Goal: Information Seeking & Learning: Learn about a topic

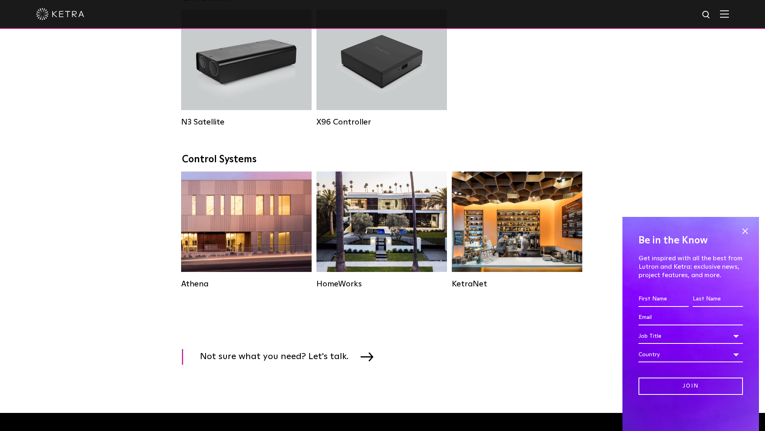
scroll to position [1084, 0]
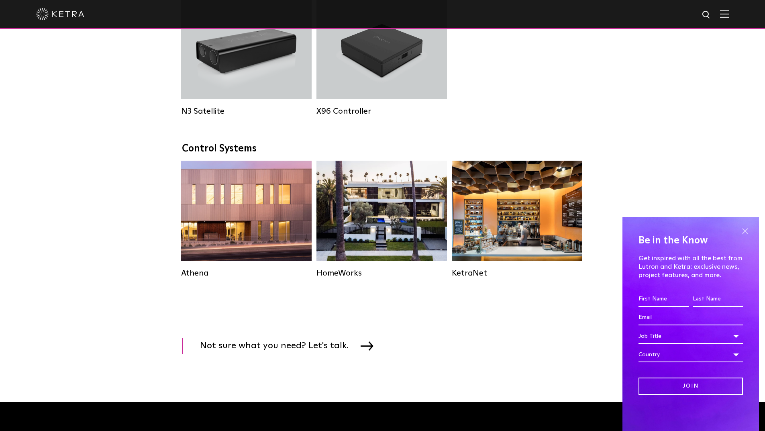
click at [748, 228] on span at bounding box center [745, 231] width 12 height 12
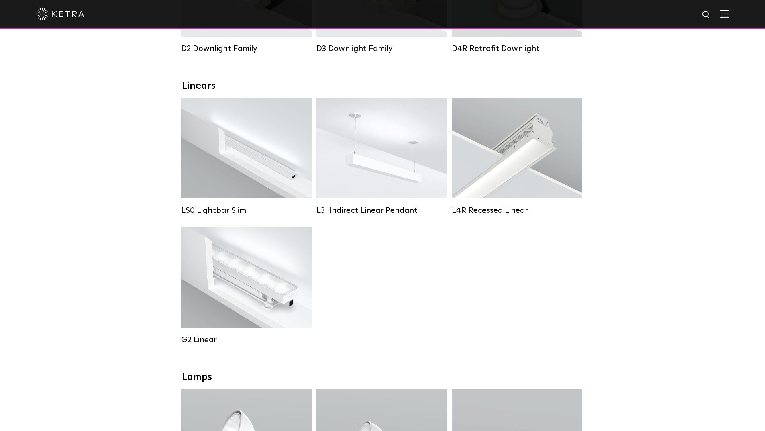
scroll to position [0, 0]
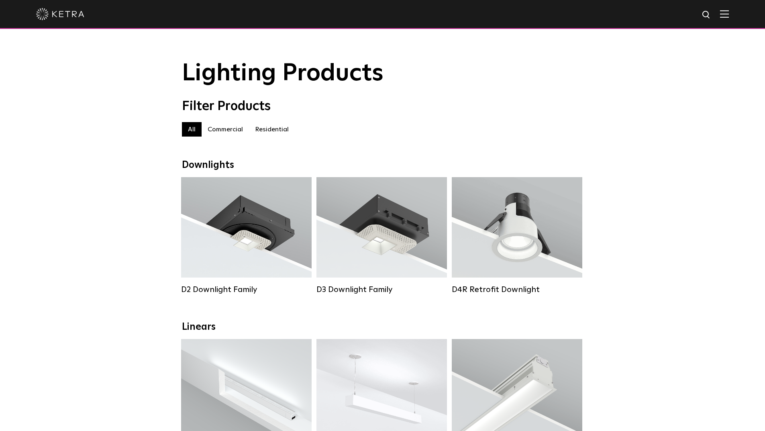
click at [285, 130] on label "Residential" at bounding box center [272, 129] width 46 height 14
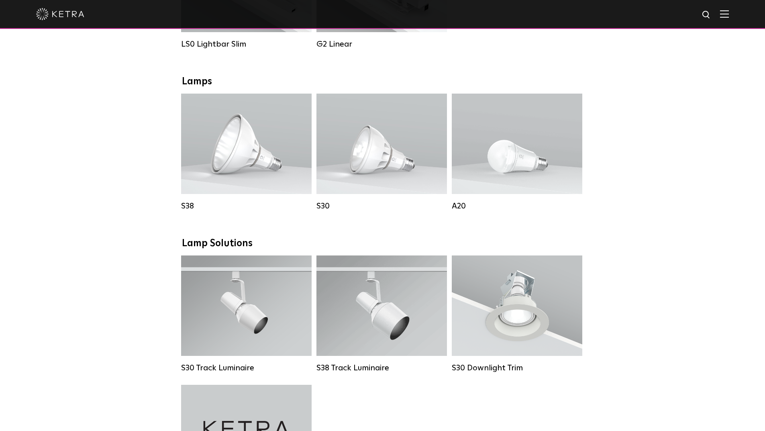
scroll to position [442, 0]
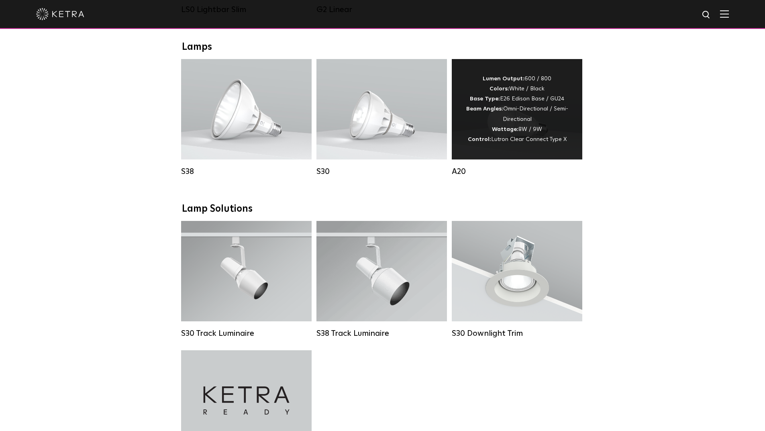
click at [524, 142] on span "Lutron Clear Connect Type X" at bounding box center [528, 140] width 75 height 6
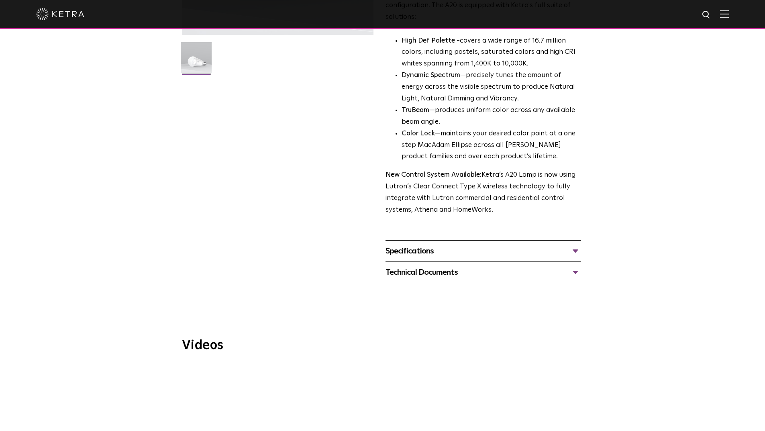
scroll to position [281, 0]
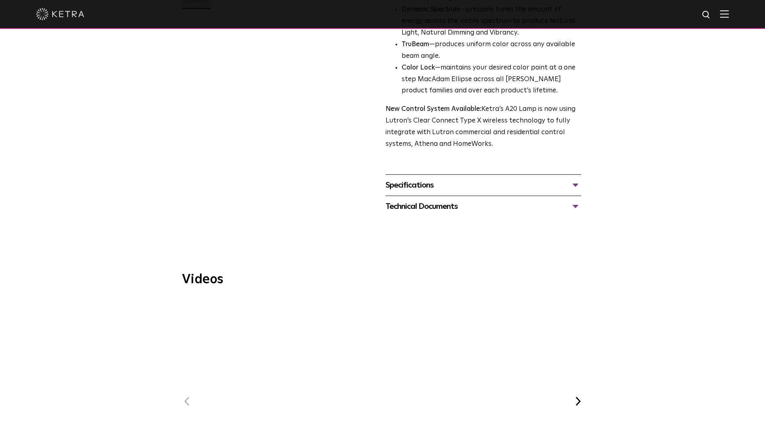
click at [473, 179] on div "Specifications" at bounding box center [483, 185] width 196 height 13
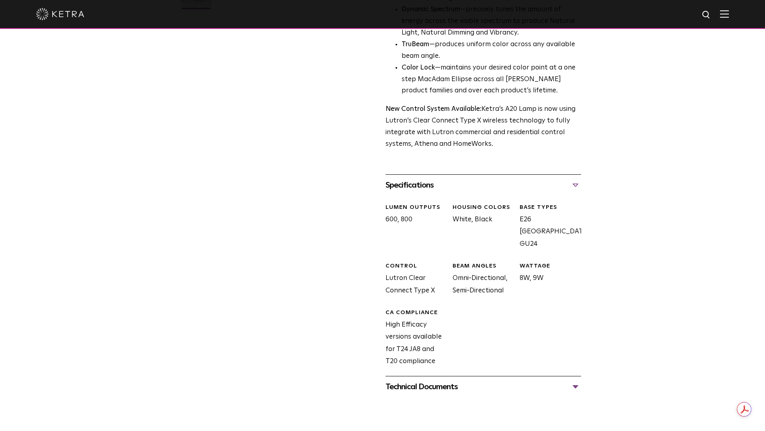
click at [464, 380] on div "Technical Documents" at bounding box center [483, 386] width 196 height 13
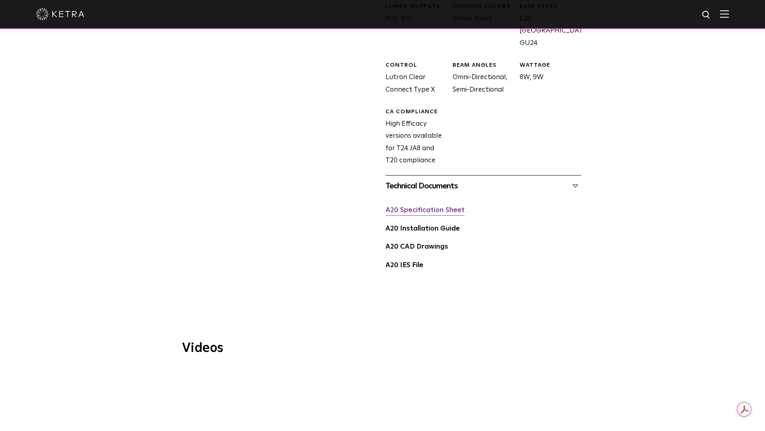
click at [446, 207] on link "A20 Specification Sheet" at bounding box center [424, 210] width 79 height 7
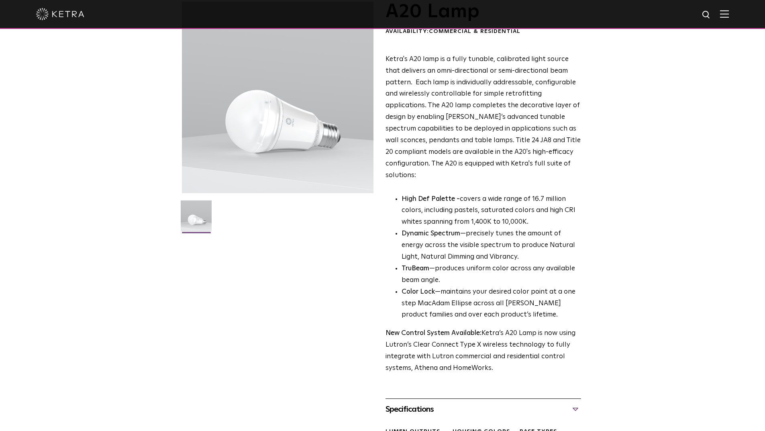
scroll to position [0, 0]
